Goal: Information Seeking & Learning: Find specific fact

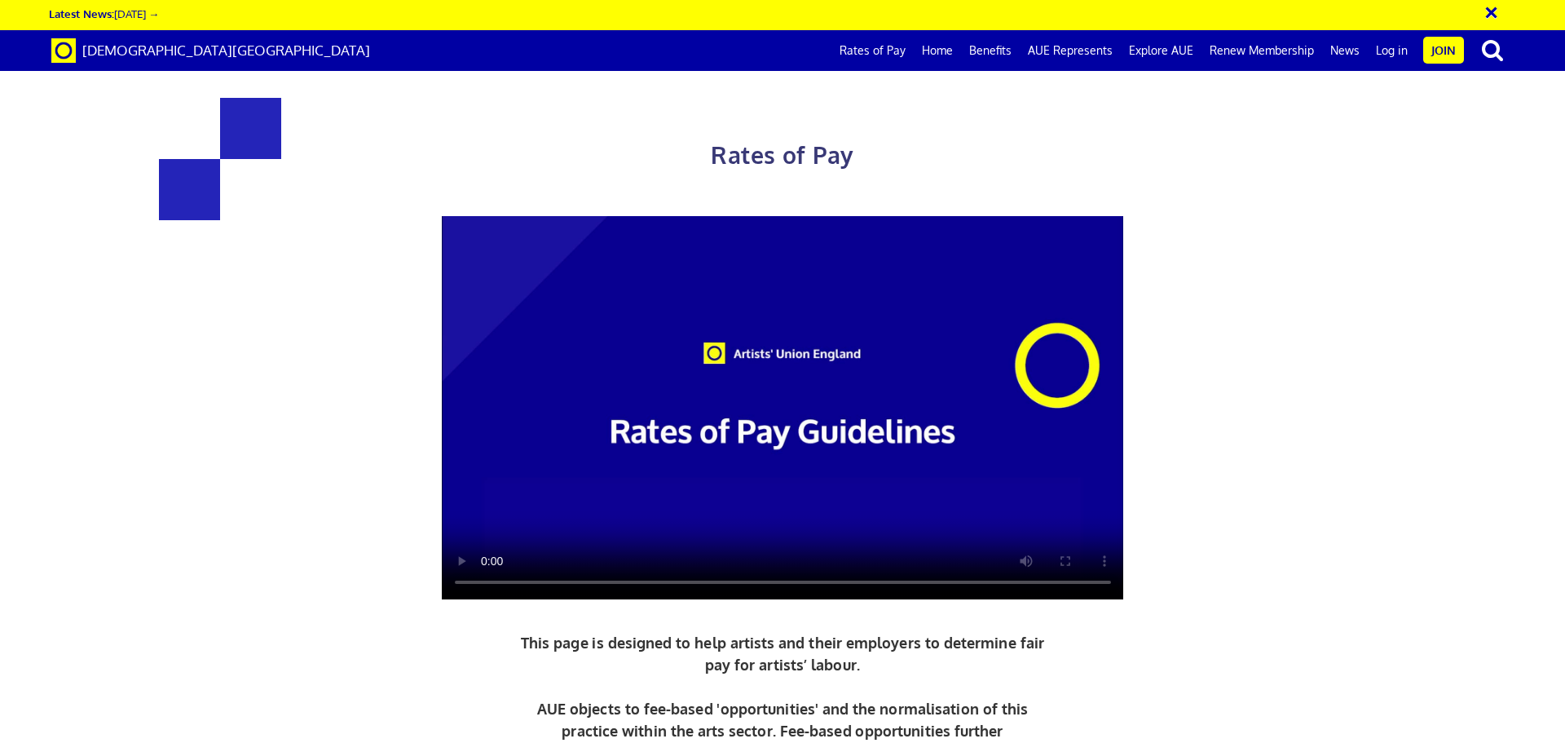
scroll to position [408, 0]
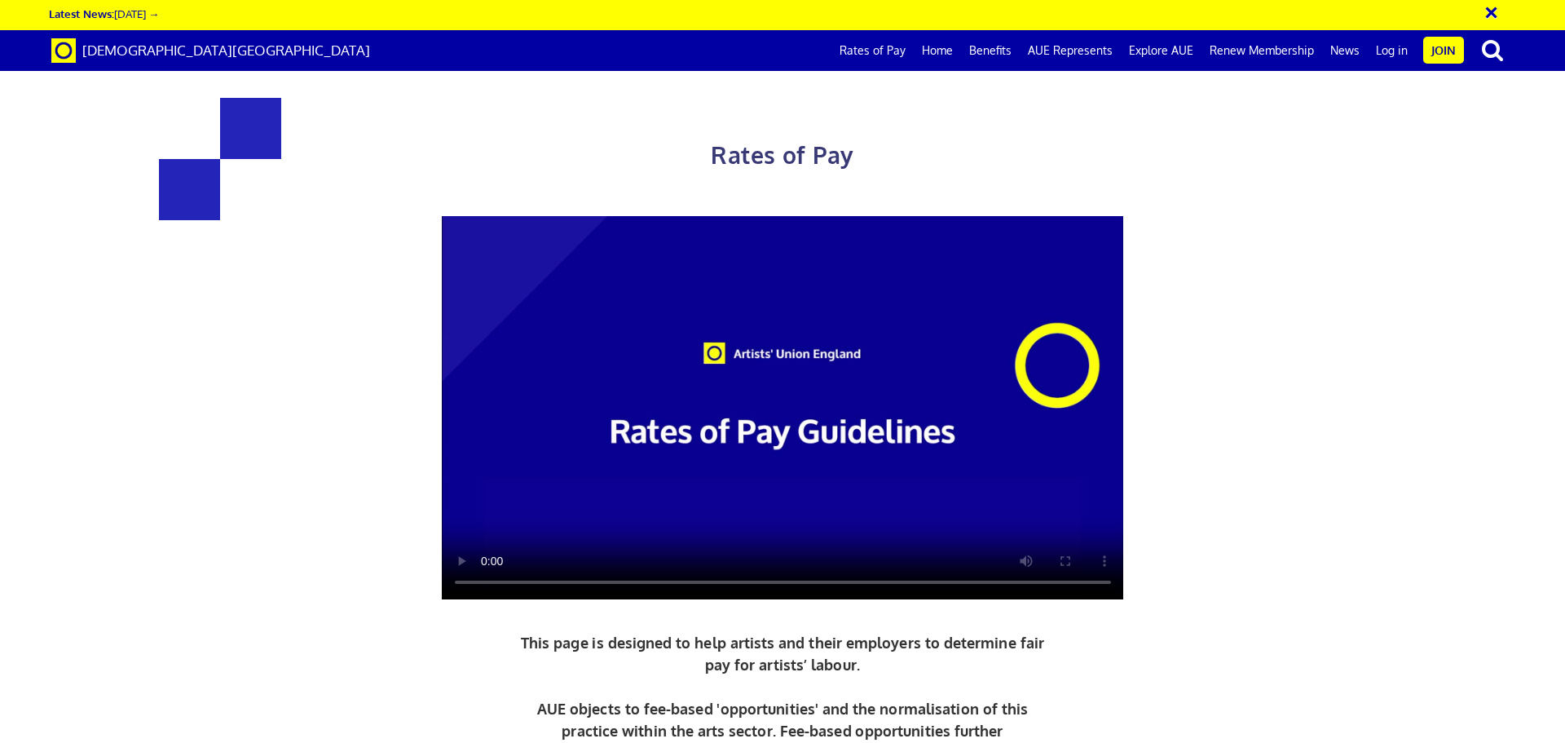
scroll to position [652, 0]
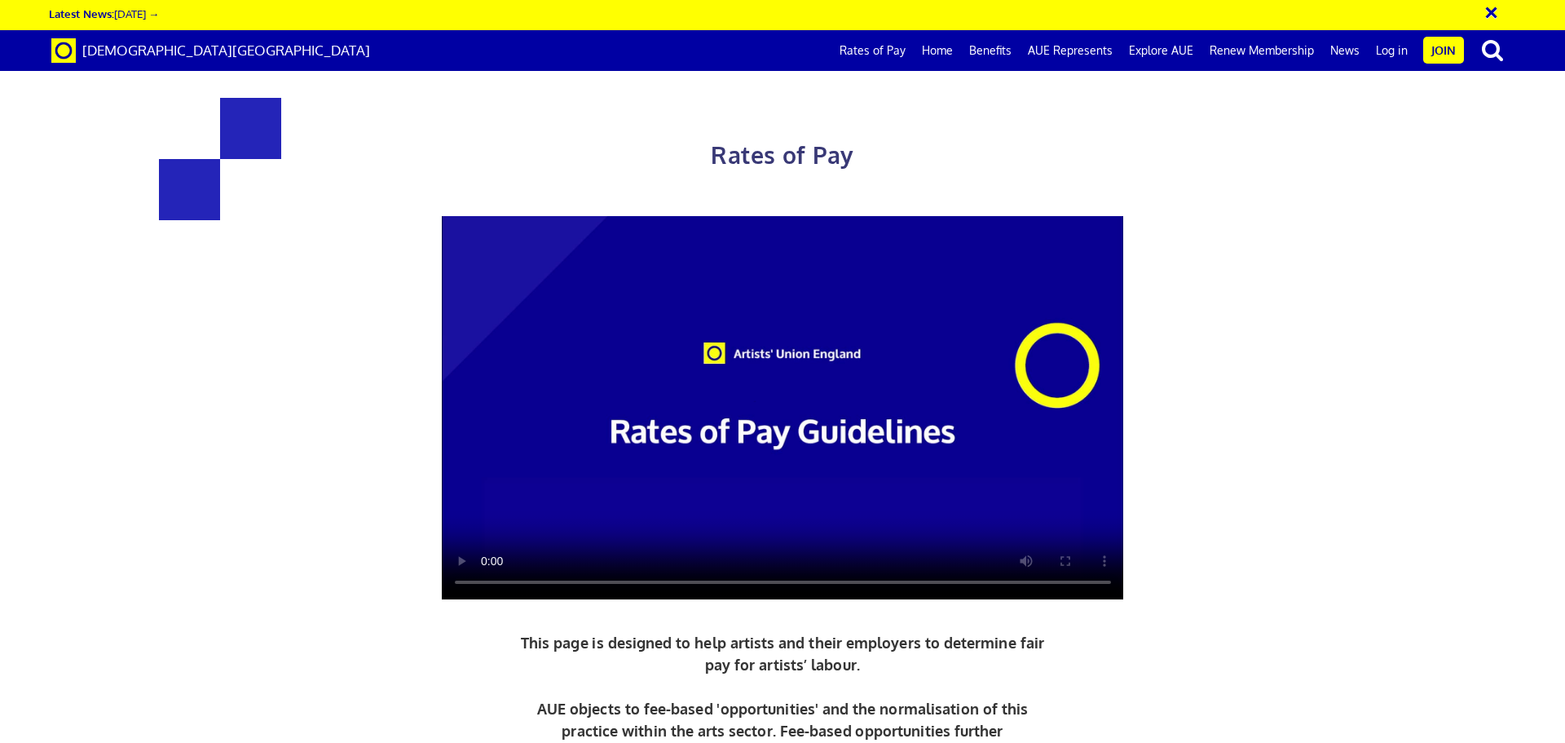
scroll to position [734, 0]
drag, startPoint x: 622, startPoint y: 600, endPoint x: 610, endPoint y: 620, distance: 23.1
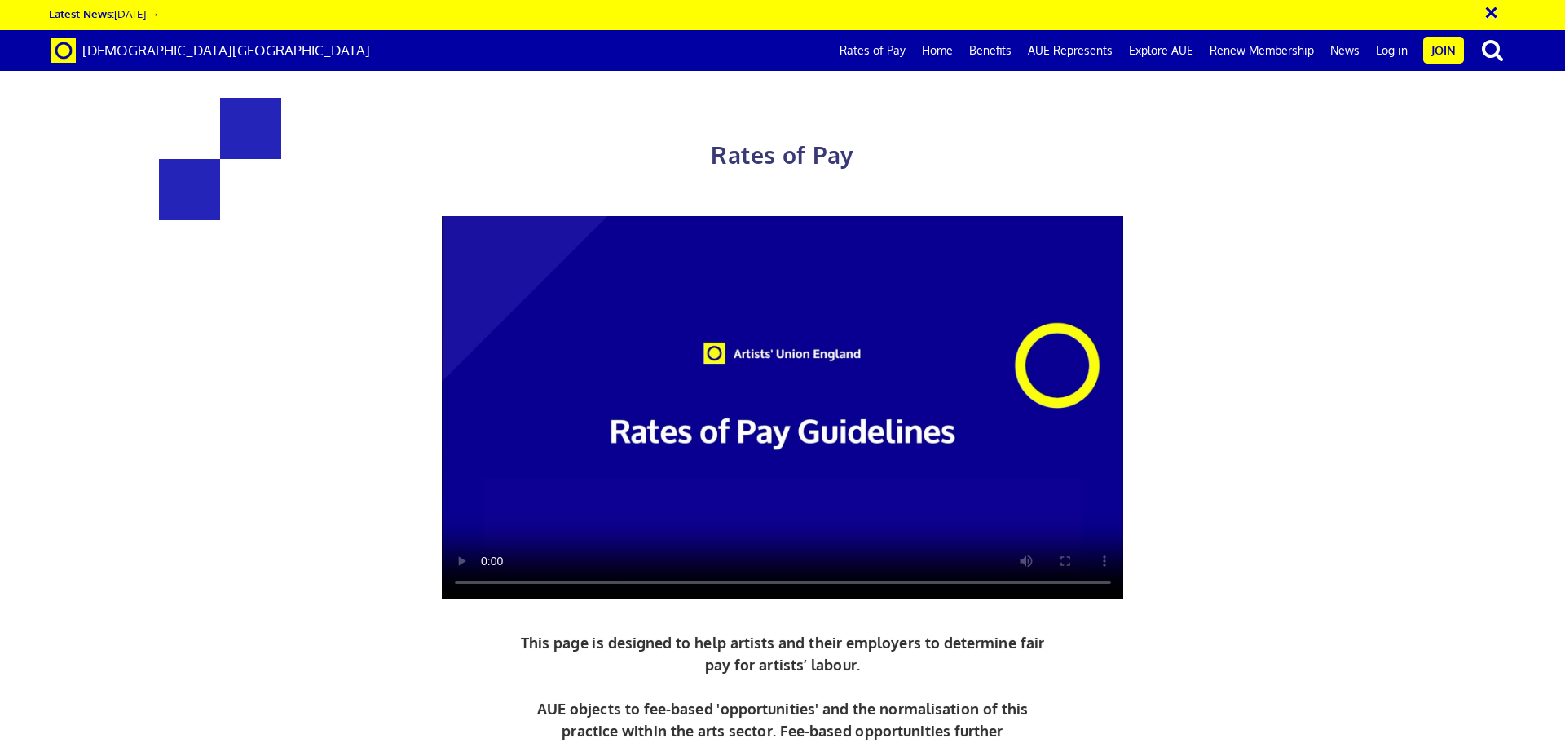
drag, startPoint x: 397, startPoint y: 369, endPoint x: 592, endPoint y: 382, distance: 195.2
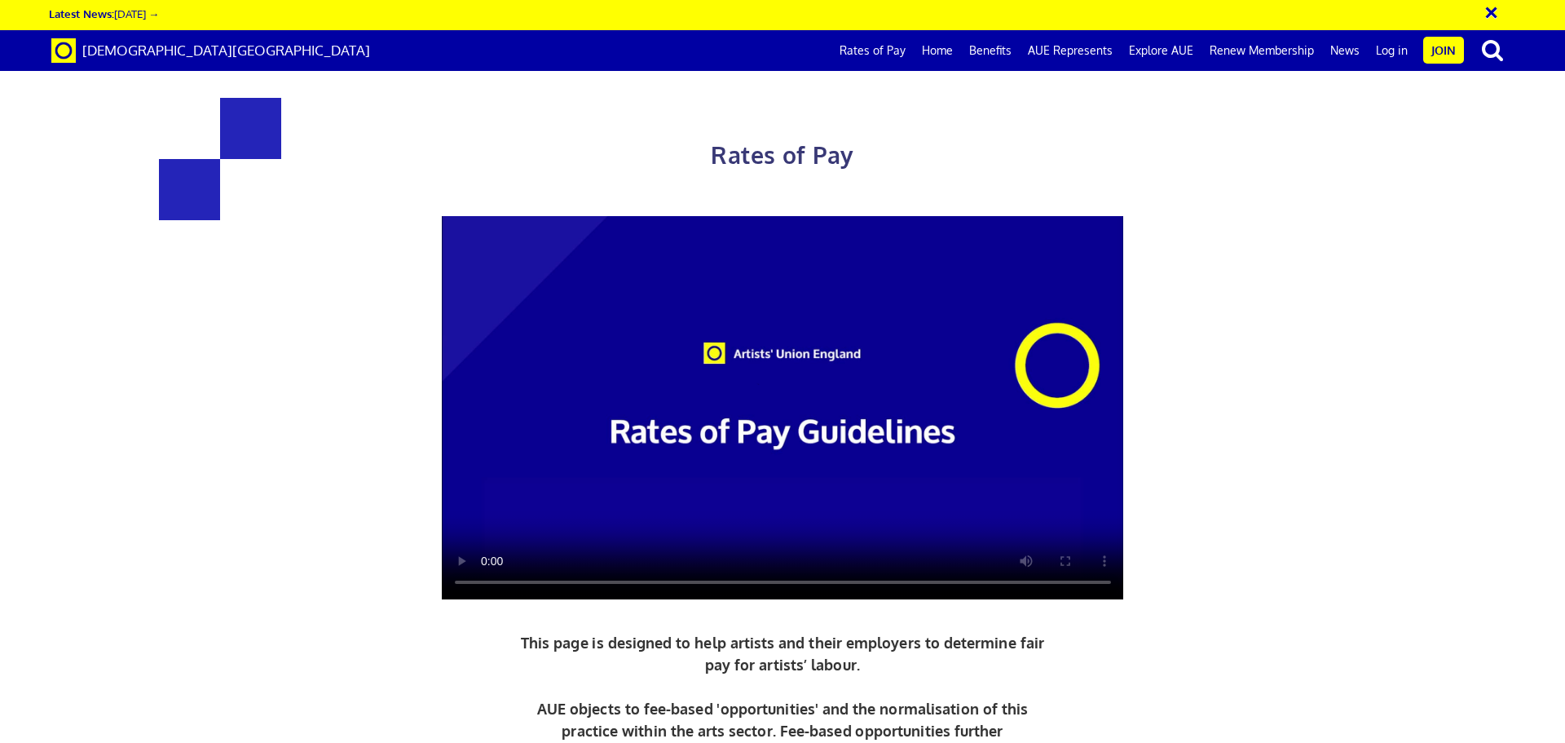
drag, startPoint x: 686, startPoint y: 566, endPoint x: 905, endPoint y: 571, distance: 219.4
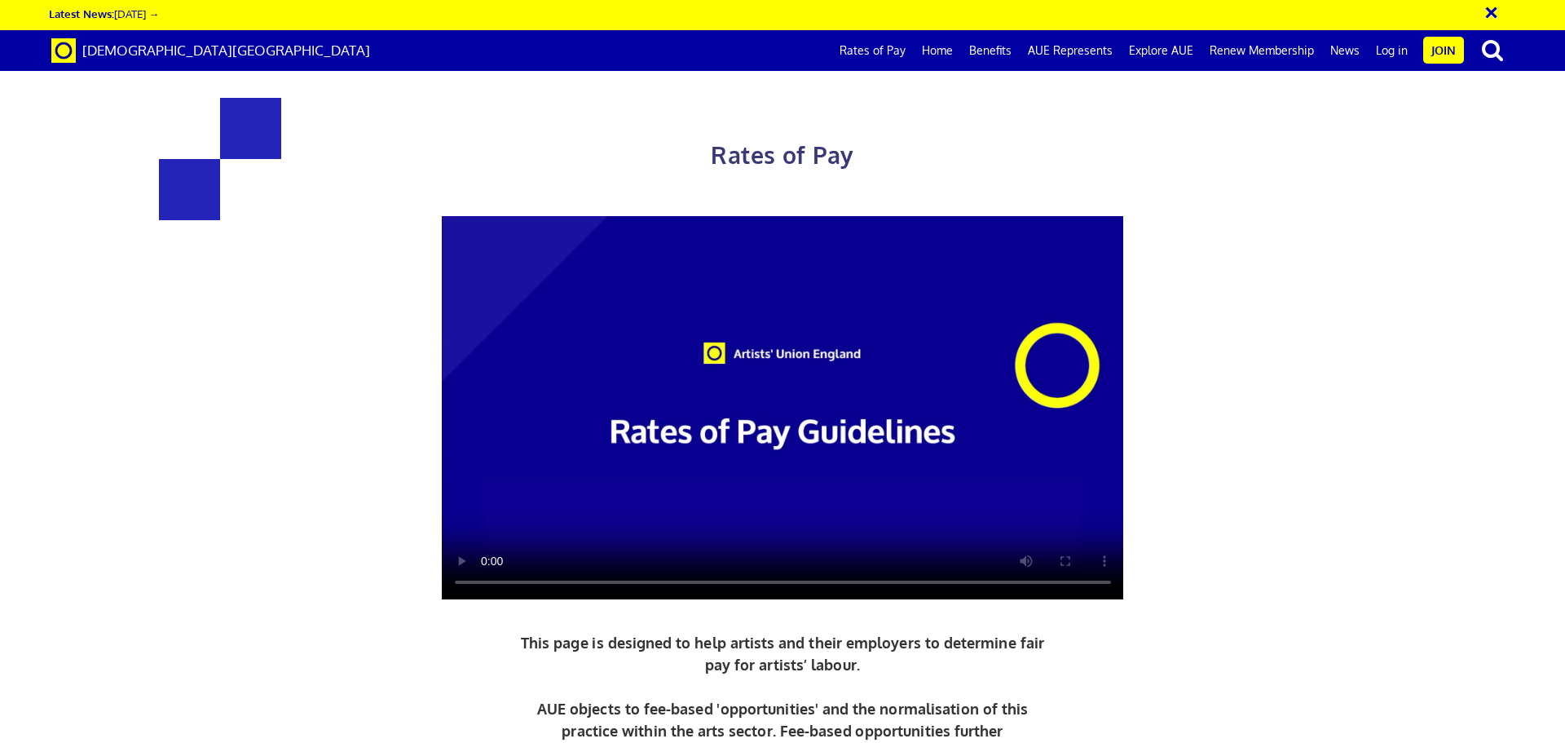
scroll to position [245, 0]
